Goal: Task Accomplishment & Management: Manage account settings

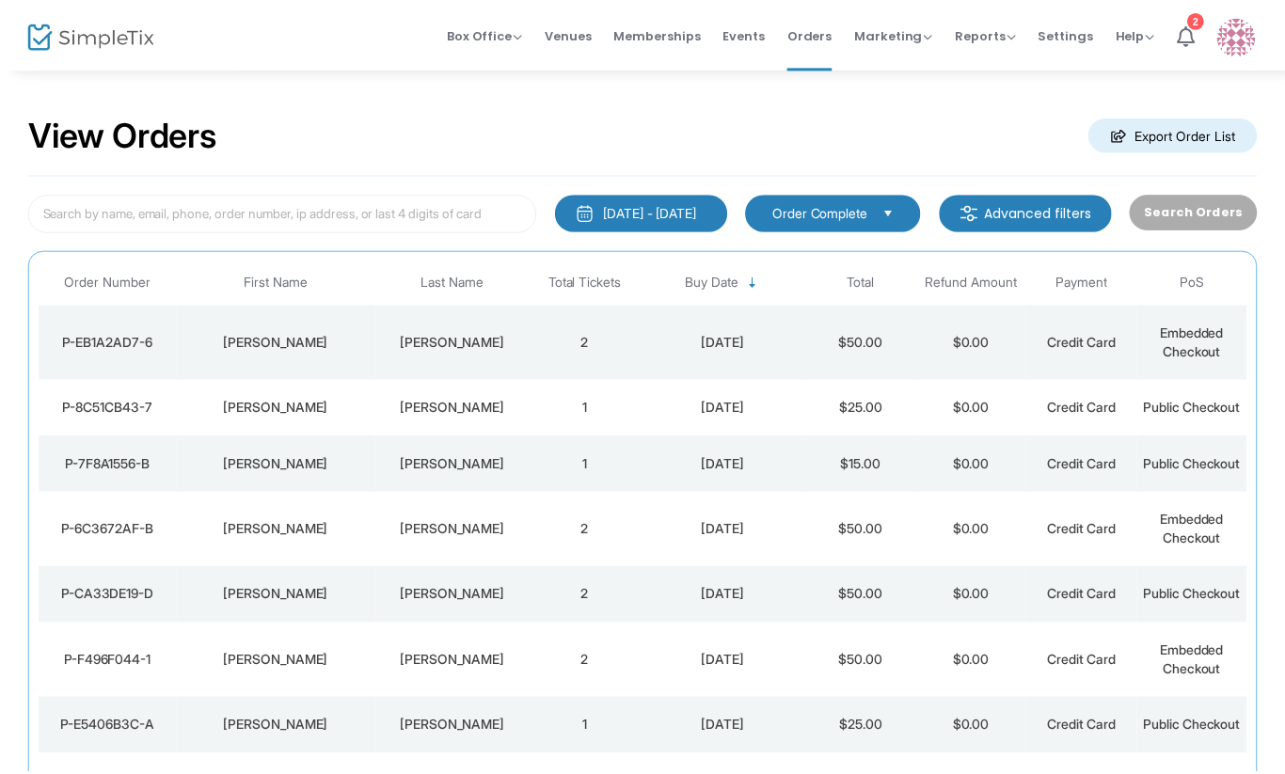
scroll to position [132, 0]
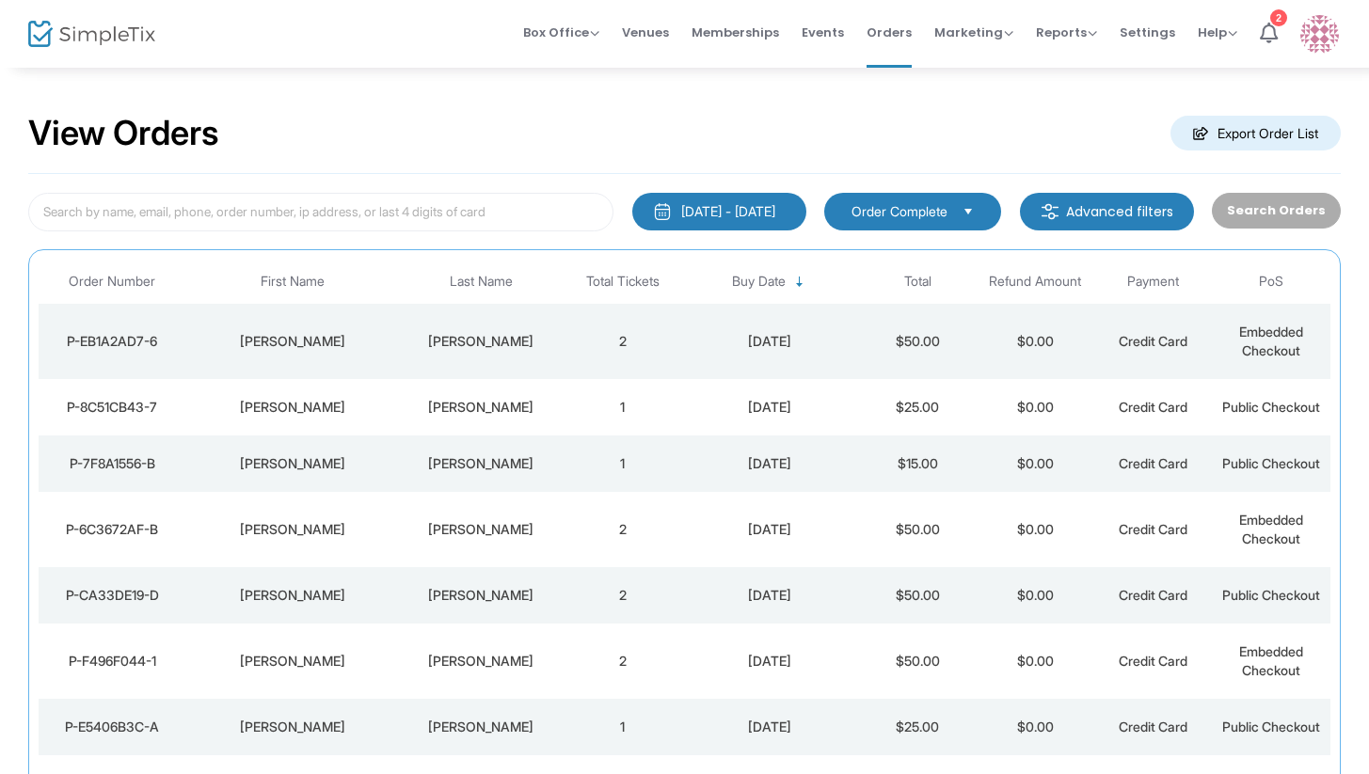
click at [480, 344] on div "Sulkow" at bounding box center [481, 341] width 156 height 19
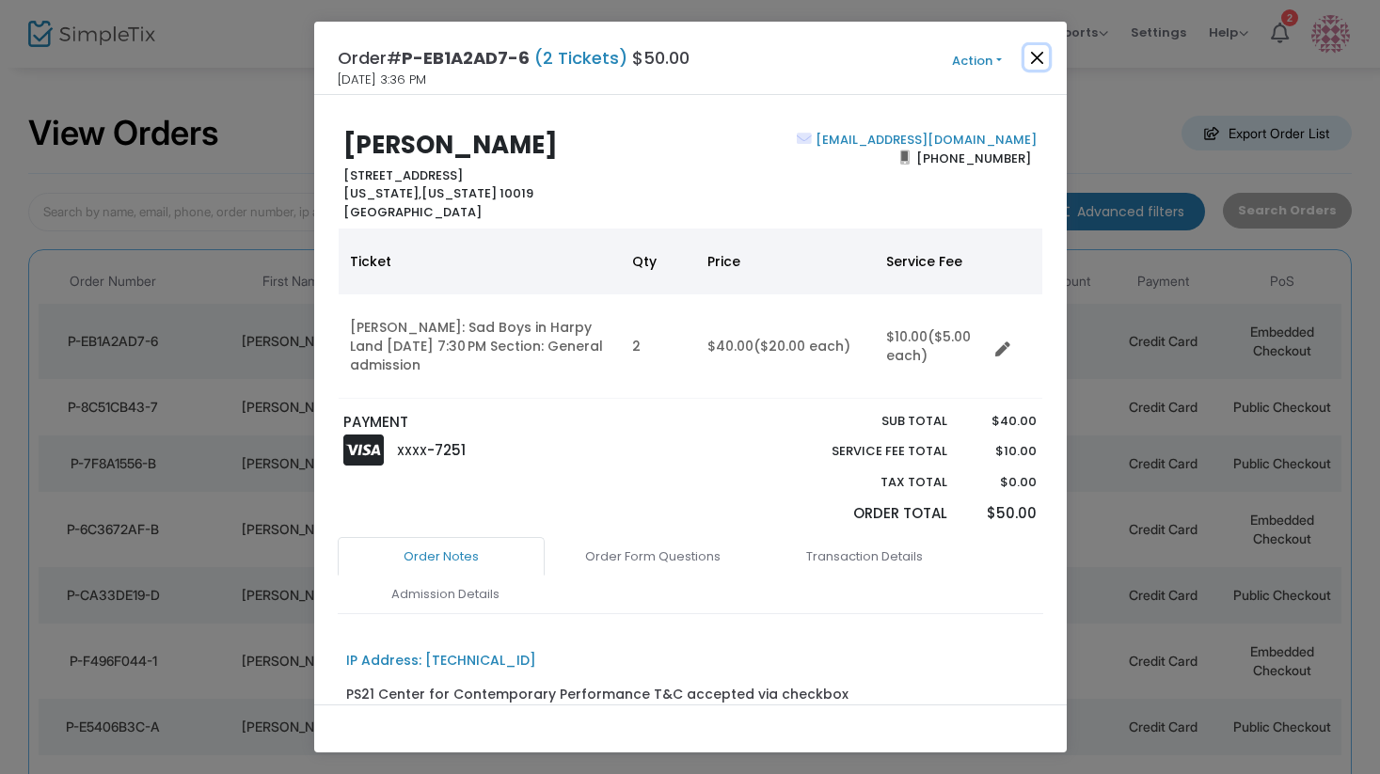
click at [1046, 58] on button "Close" at bounding box center [1037, 57] width 24 height 24
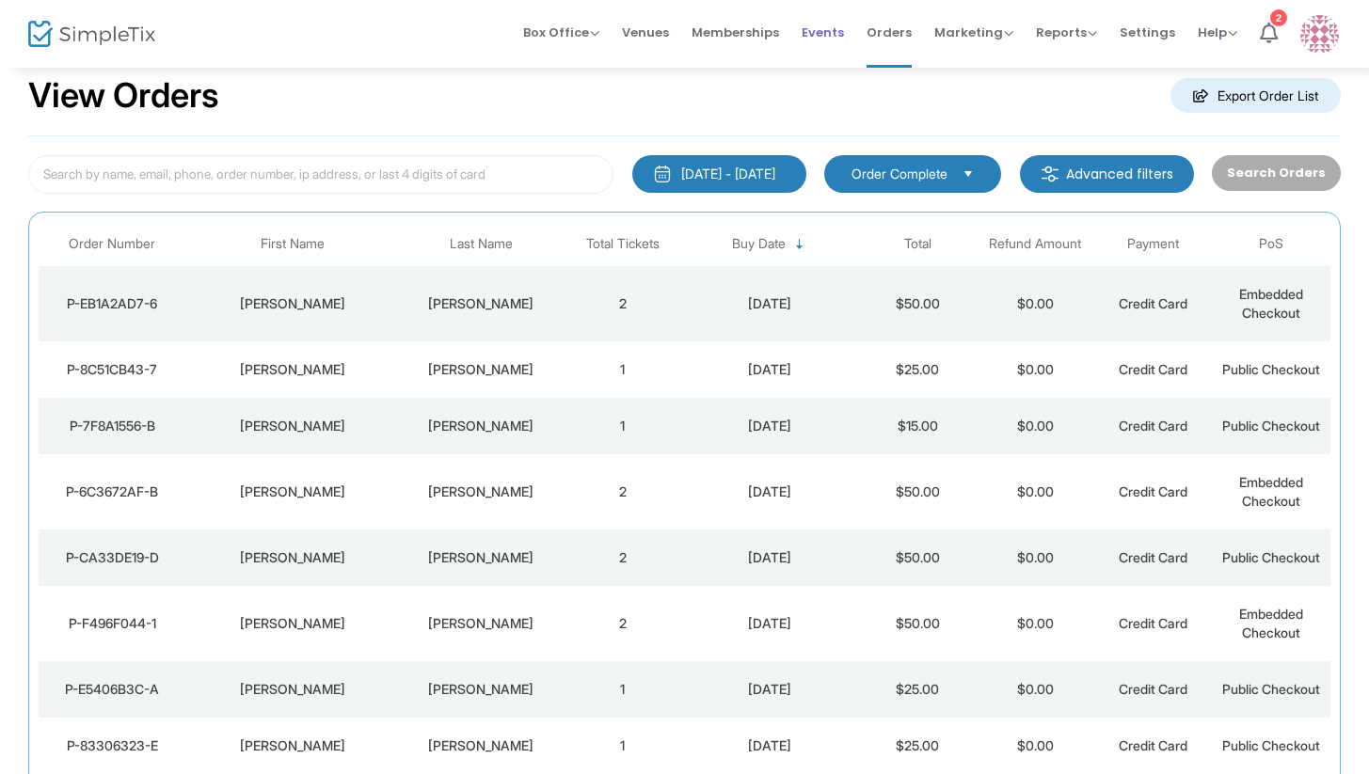
click at [834, 42] on span "Events" at bounding box center [823, 32] width 42 height 48
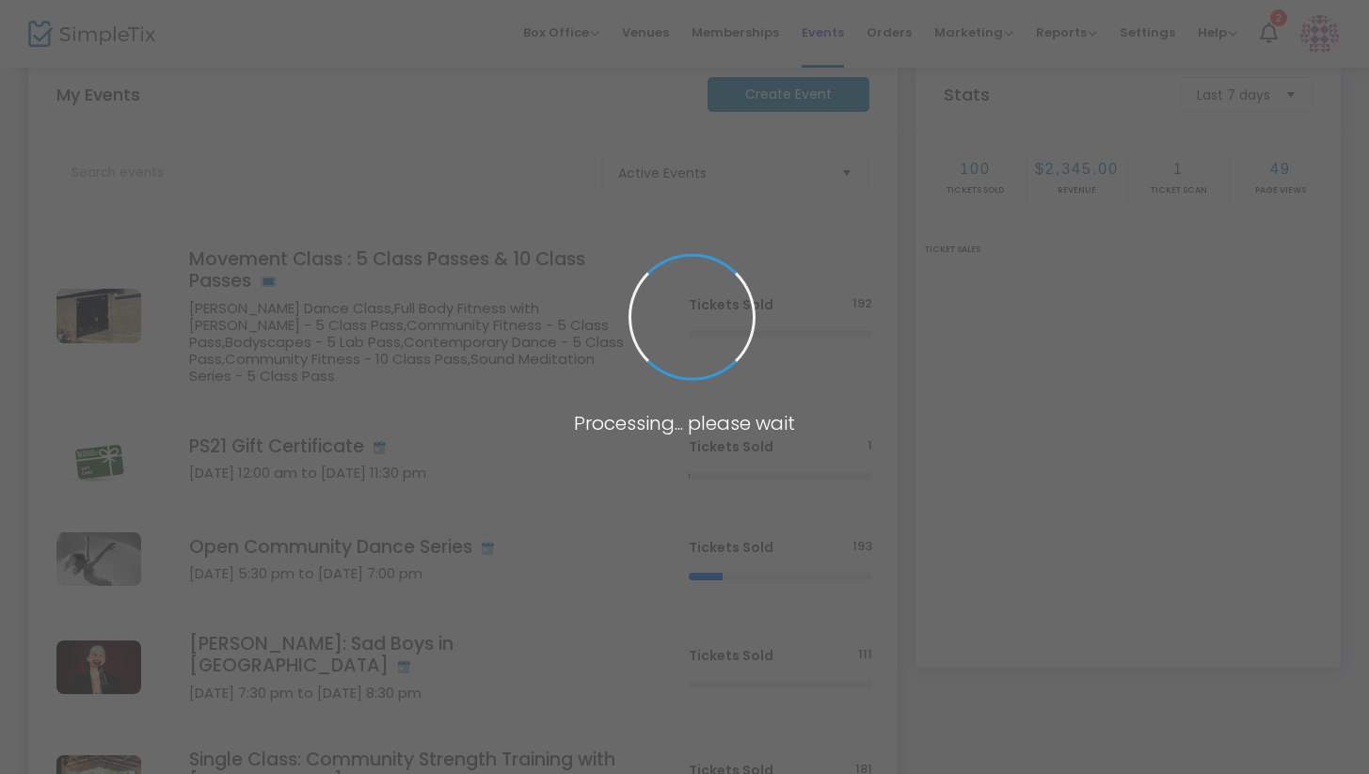
scroll to position [283, 0]
